Goal: Task Accomplishment & Management: Manage account settings

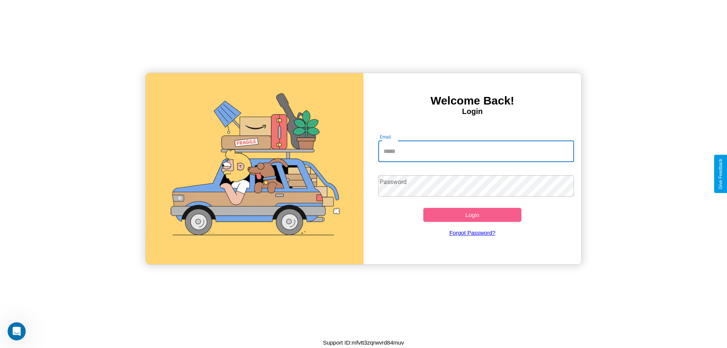
click at [476, 151] on input "Email" at bounding box center [476, 151] width 196 height 21
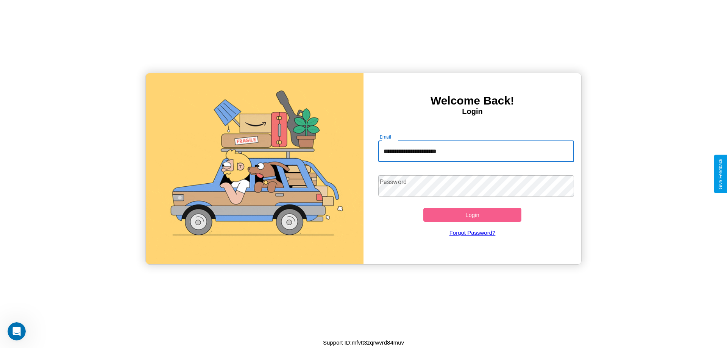
type input "**********"
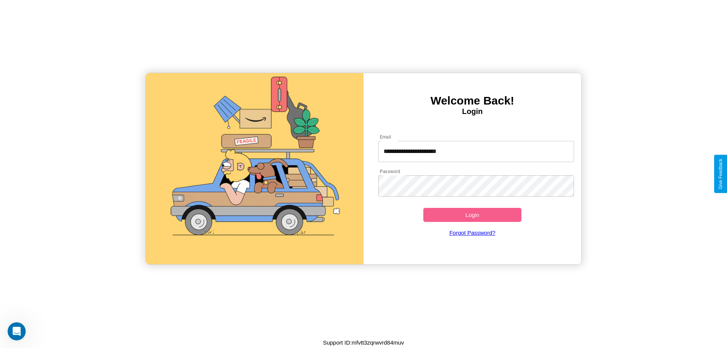
click at [472, 215] on button "Login" at bounding box center [473, 215] width 98 height 14
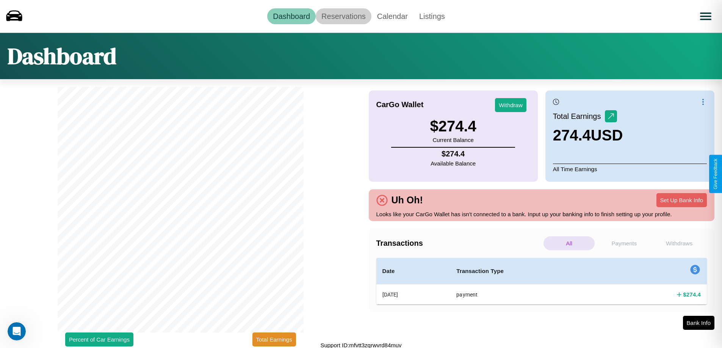
click at [343, 16] on link "Reservations" at bounding box center [344, 16] width 56 height 16
